Goal: Task Accomplishment & Management: Manage account settings

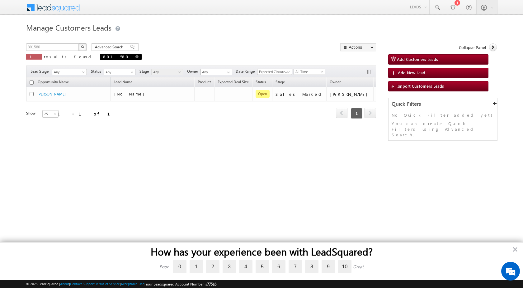
click at [136, 56] on span at bounding box center [137, 56] width 3 height 3
type input "Search Customers Leads"
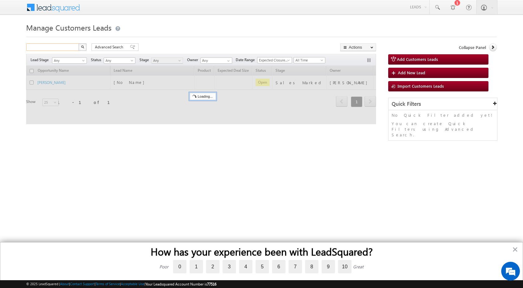
click at [74, 48] on input "text" at bounding box center [52, 46] width 53 height 7
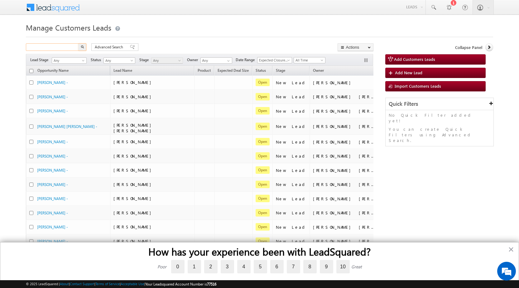
paste input "928195"
type input "928195"
click at [83, 48] on img "button" at bounding box center [82, 46] width 3 height 3
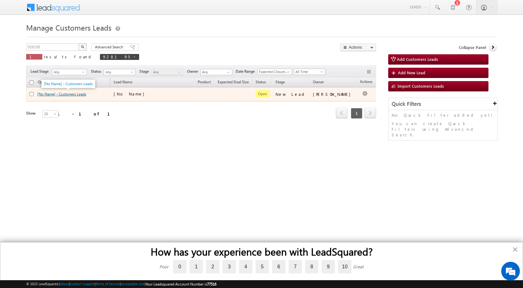
click at [63, 93] on link "[No Name] - Customers Leads" at bounding box center [61, 94] width 49 height 5
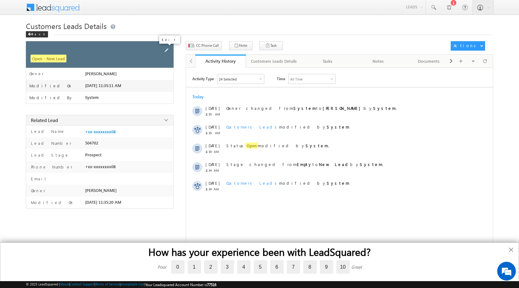
click at [167, 50] on span at bounding box center [166, 50] width 7 height 7
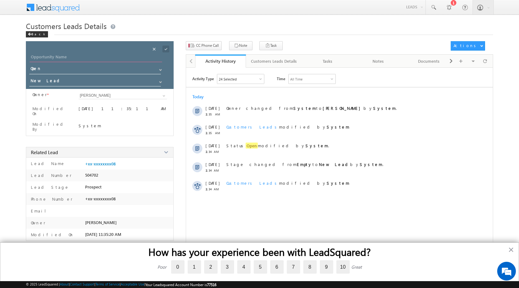
click at [106, 57] on input "Opportunity Name" at bounding box center [96, 57] width 132 height 9
type input "d"
type input "Deepak Shelar"
click at [158, 81] on span at bounding box center [160, 81] width 5 height 5
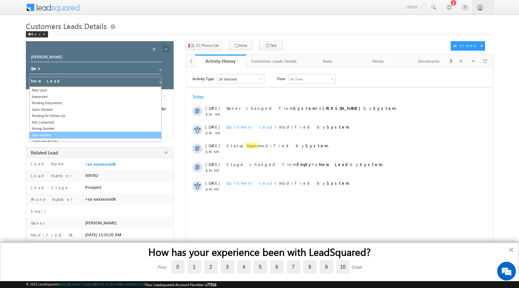
click at [86, 132] on link "Sale Marked" at bounding box center [95, 134] width 132 height 7
type input "Sale Marked"
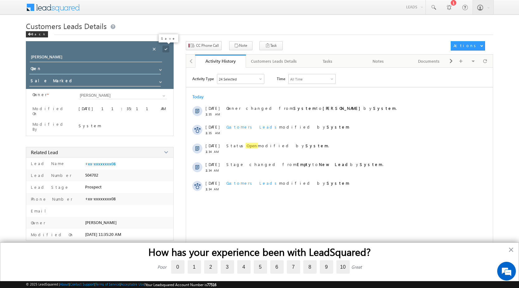
click at [168, 50] on span at bounding box center [165, 48] width 7 height 7
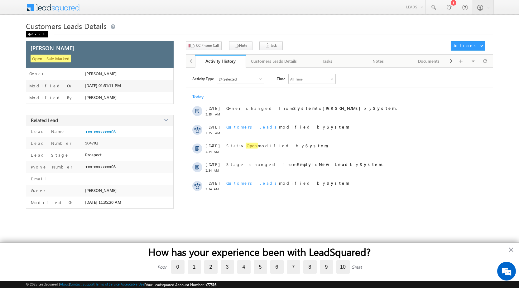
click at [34, 34] on div "Back" at bounding box center [37, 34] width 22 height 6
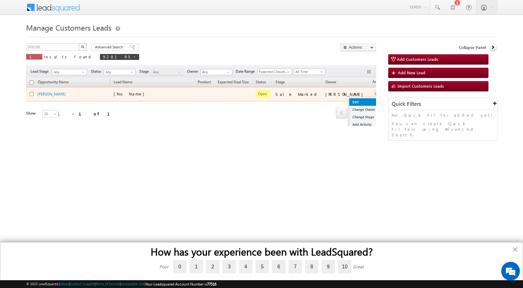
click at [353, 100] on link "Edit" at bounding box center [365, 101] width 31 height 7
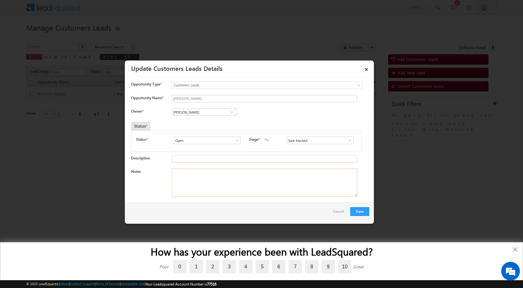
click at [199, 172] on textarea "Notes" at bounding box center [265, 182] width 186 height 28
paste textarea "Mobile number - 9221942508 / Name - DEEPAK SHELAR / 410221 to Panvel / Lv - 25l…"
type textarea "Mobile number - 9221942508 / Name - DEEPAK SHELAR / 410221 to Panvel / Lv - 25l…"
click at [196, 111] on input "[PERSON_NAME]" at bounding box center [204, 111] width 65 height 7
paste input "sagar.kadam@sgrlimited.in"
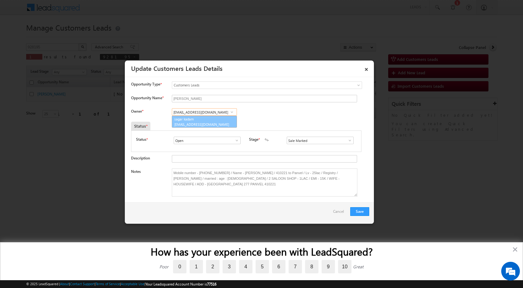
click at [198, 121] on link "sagar kadam sagar.kadam@sgrlimited.in" at bounding box center [204, 122] width 65 height 12
type input "sagar kadam"
click at [355, 209] on button "Save" at bounding box center [359, 211] width 19 height 9
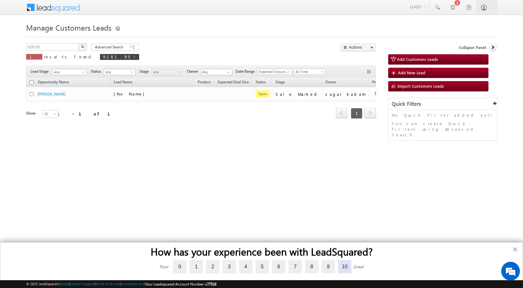
click at [340, 265] on label "10" at bounding box center [344, 265] width 13 height 13
click at [338, 260] on input "10" at bounding box center [338, 260] width 0 height 0
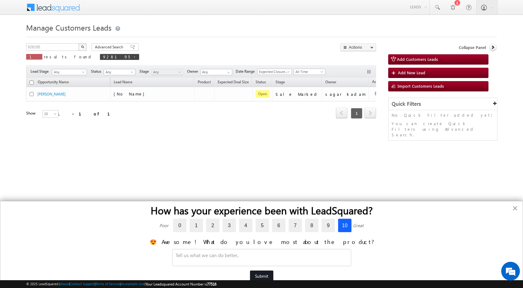
click at [273, 278] on button "Submit" at bounding box center [261, 275] width 23 height 11
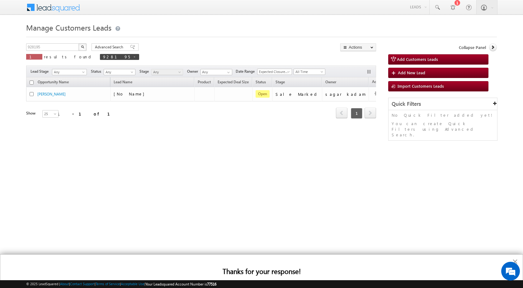
click at [515, 261] on button "×" at bounding box center [515, 261] width 6 height 10
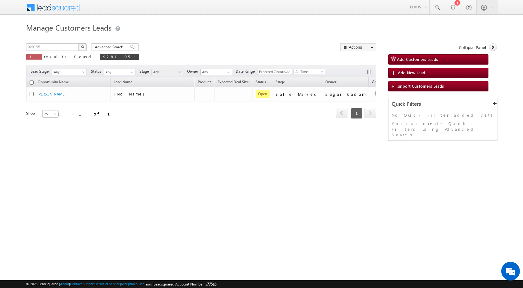
click at [282, 192] on html "Menu Surbhi Dhadve sitar a5@ks erve." at bounding box center [261, 96] width 523 height 192
click at [243, 125] on div "Opportunity Name Lead Name Product Expected Deal Size Status Stage Owner Action…" at bounding box center [201, 101] width 350 height 49
click at [330, 183] on html "Menu Surbhi Dhadve sitar a5@ks erve." at bounding box center [261, 96] width 523 height 192
